Goal: Task Accomplishment & Management: Use online tool/utility

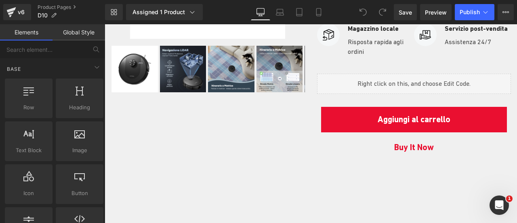
scroll to position [242, 0]
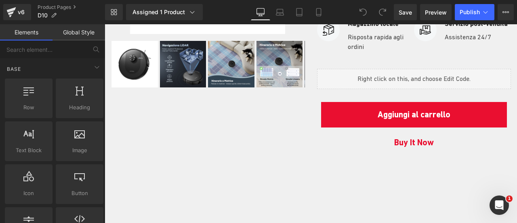
click at [453, 78] on div "Liquid" at bounding box center [414, 79] width 194 height 20
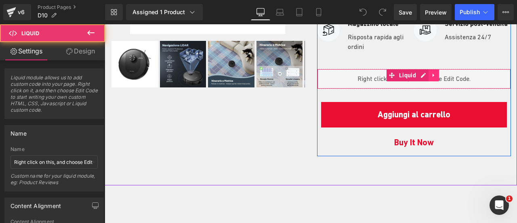
click at [431, 75] on icon at bounding box center [434, 75] width 6 height 6
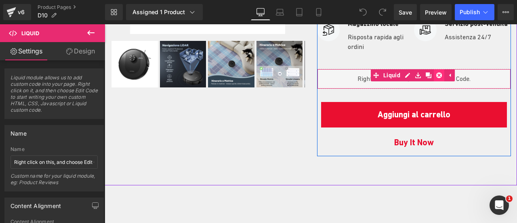
click at [436, 73] on icon at bounding box center [439, 75] width 6 height 6
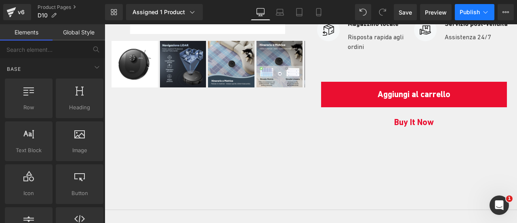
click at [477, 10] on span "Publish" at bounding box center [470, 12] width 20 height 6
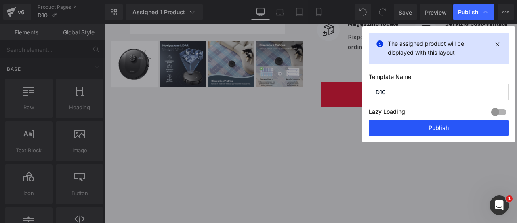
click at [441, 125] on button "Publish" at bounding box center [439, 128] width 140 height 16
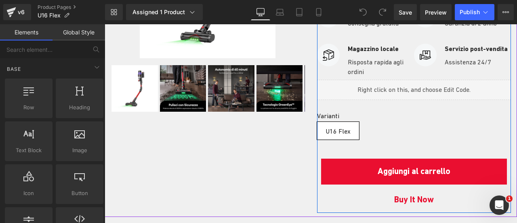
scroll to position [202, 0]
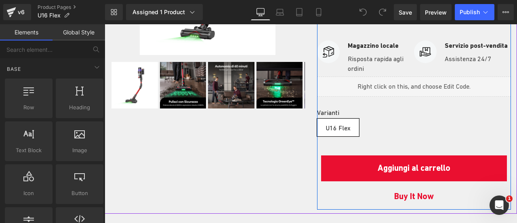
click at [425, 88] on div "Liquid" at bounding box center [414, 86] width 194 height 20
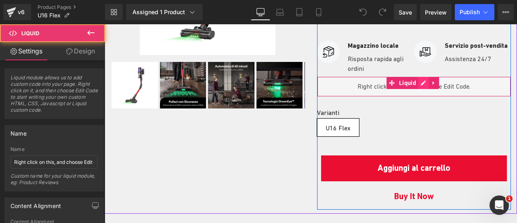
click at [423, 81] on div "Liquid" at bounding box center [414, 86] width 194 height 20
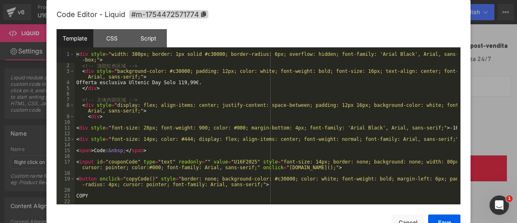
click at [482, 88] on div at bounding box center [258, 111] width 517 height 223
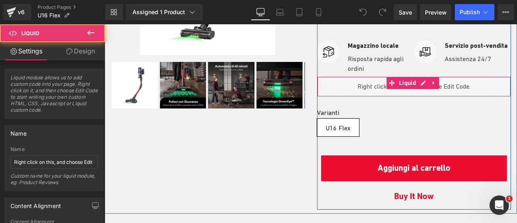
click at [449, 86] on div "Liquid" at bounding box center [414, 86] width 194 height 20
click at [431, 81] on icon at bounding box center [434, 83] width 6 height 6
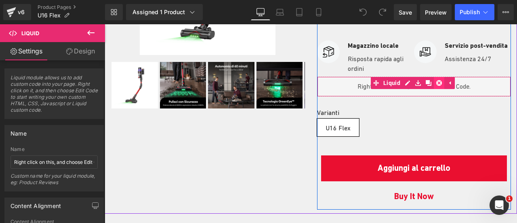
click at [436, 80] on icon at bounding box center [439, 83] width 6 height 6
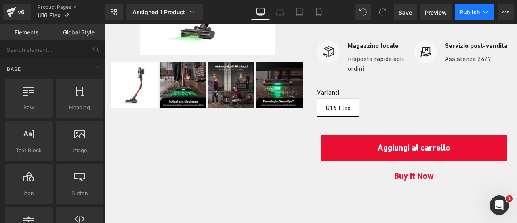
click at [480, 11] on span "Publish" at bounding box center [470, 12] width 20 height 6
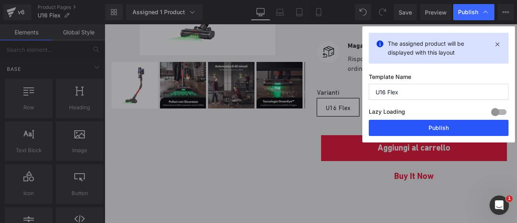
click at [436, 123] on button "Publish" at bounding box center [439, 128] width 140 height 16
